Goal: Task Accomplishment & Management: Manage account settings

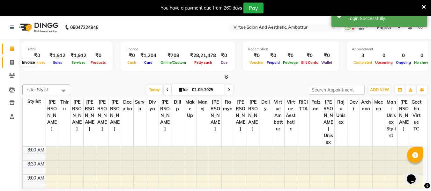
click at [10, 59] on span at bounding box center [11, 62] width 11 height 7
select select "service"
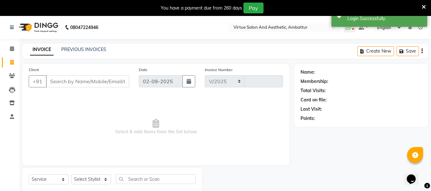
select select "5237"
type input "3163"
click at [69, 79] on input "Client" at bounding box center [87, 81] width 83 height 12
type input "919840545473"
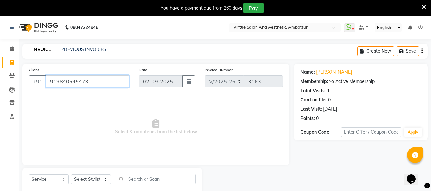
drag, startPoint x: 103, startPoint y: 78, endPoint x: 0, endPoint y: 76, distance: 103.4
click at [0, 76] on app-home "08047224946 Select Location × Virtue Salon And Aesthetic, Ambattur WhatsApp Sta…" at bounding box center [215, 112] width 431 height 192
paste input "919884080823"
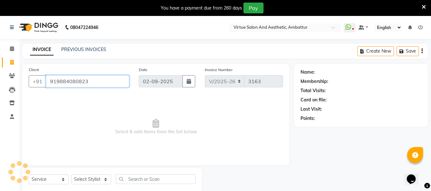
type input "919884080823"
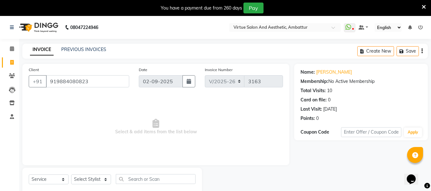
click at [334, 73] on div "Name: Gayathri" at bounding box center [361, 72] width 121 height 7
click at [322, 72] on link "[PERSON_NAME]" at bounding box center [334, 72] width 36 height 7
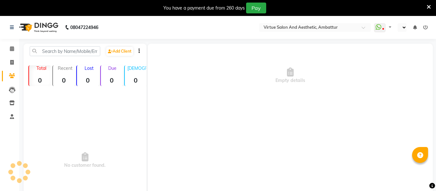
select select "en"
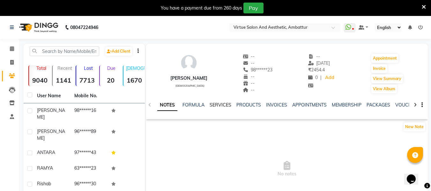
click at [218, 102] on link "SERVICES" at bounding box center [221, 105] width 22 height 6
